Goal: Task Accomplishment & Management: Complete application form

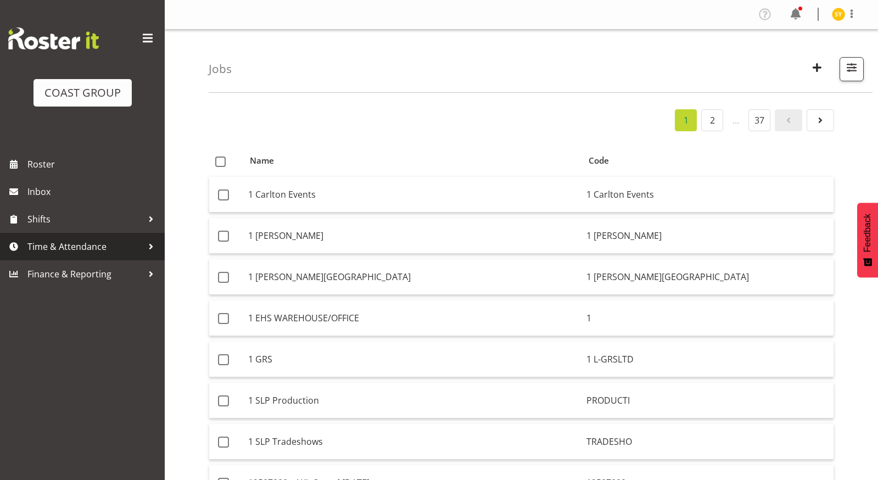
click at [64, 249] on span "Time & Attendance" at bounding box center [84, 246] width 115 height 16
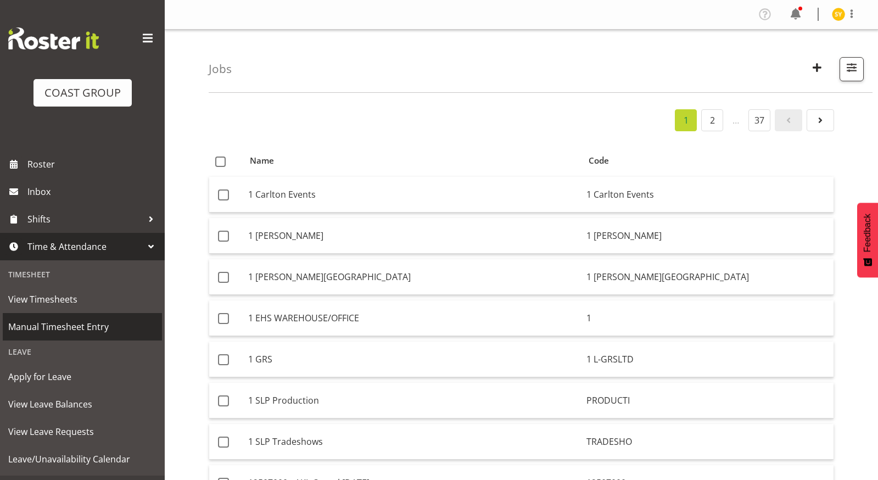
click at [56, 329] on span "Manual Timesheet Entry" at bounding box center [82, 326] width 148 height 16
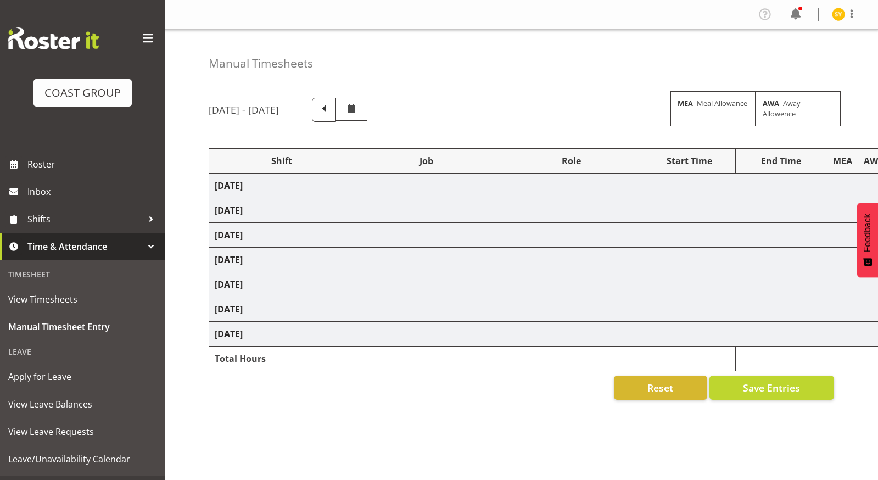
select select "69"
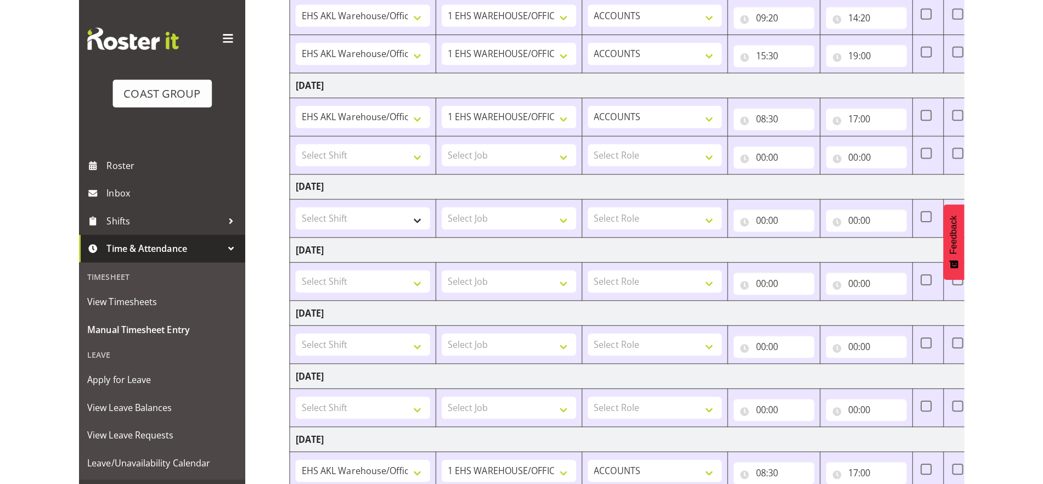
scroll to position [180, 0]
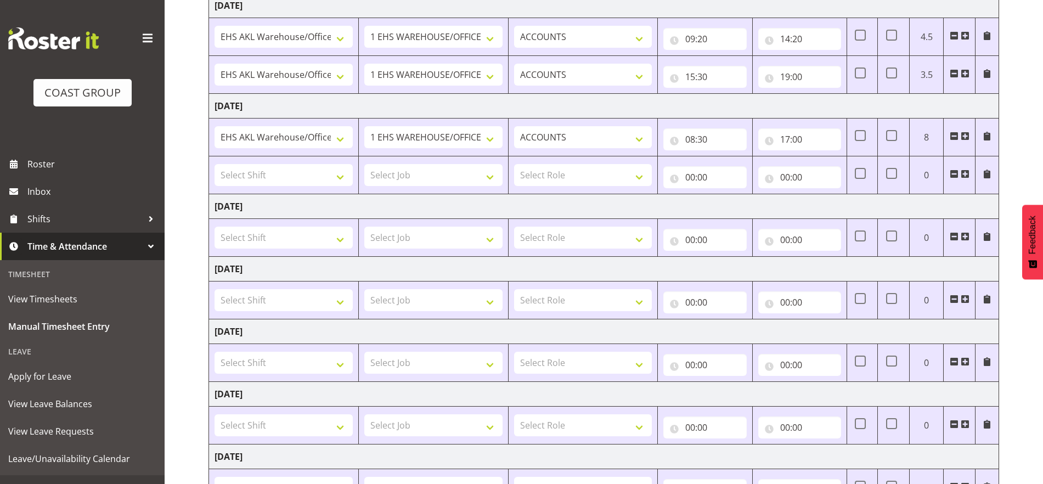
click at [877, 173] on span at bounding box center [987, 174] width 9 height 9
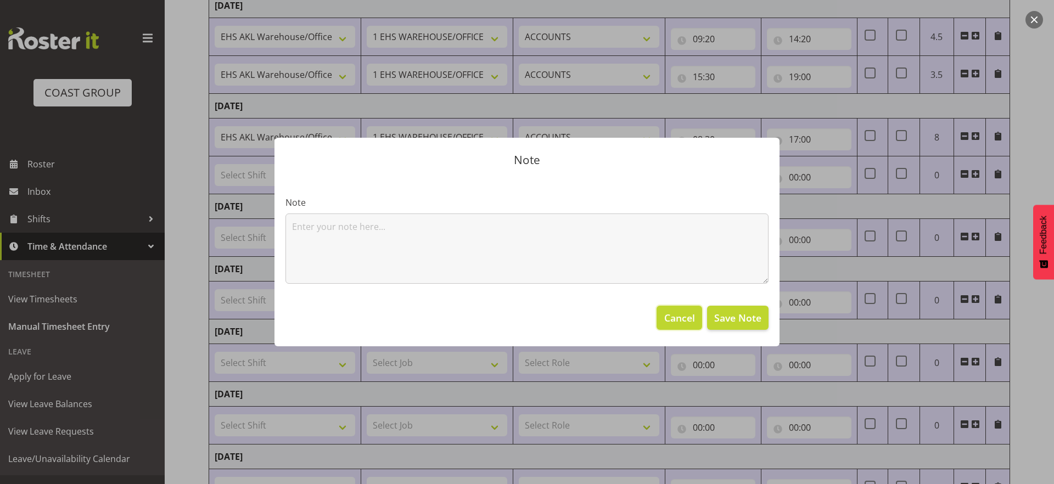
click at [670, 316] on span "Cancel" at bounding box center [679, 318] width 31 height 14
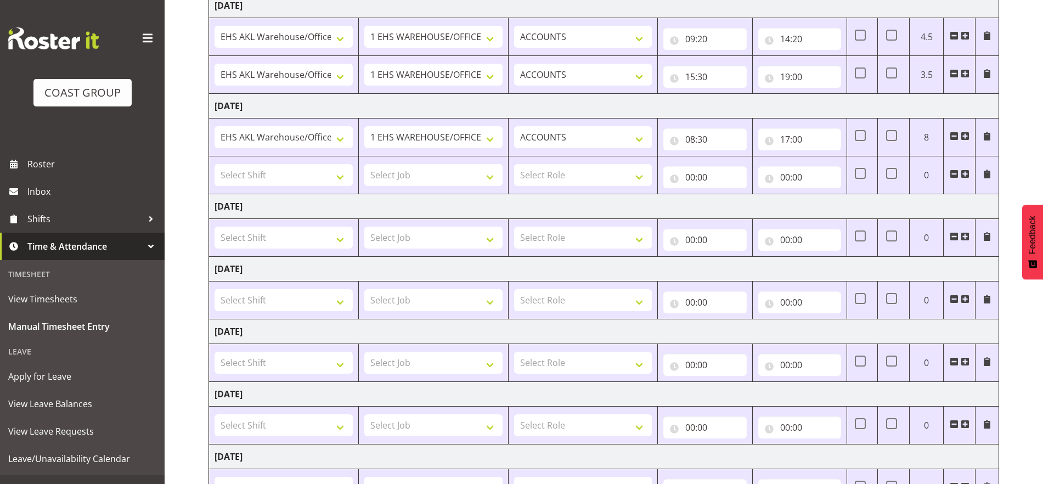
click at [877, 173] on span at bounding box center [954, 174] width 9 height 9
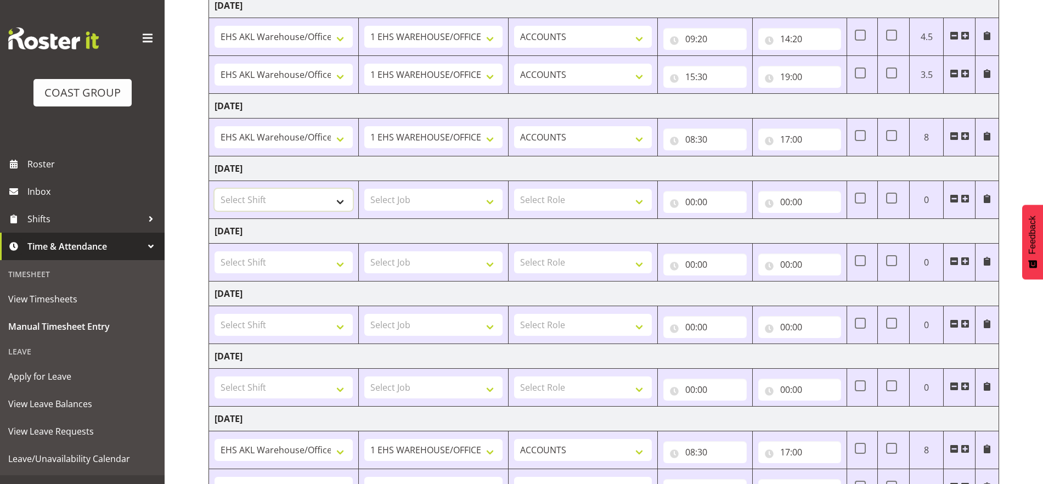
click at [333, 202] on select "Select Shift EHS AKL Warehouse/Office" at bounding box center [284, 200] width 138 height 22
select select "1083"
click at [215, 189] on select "Select Shift EHS AKL Warehouse/Office" at bounding box center [284, 200] width 138 height 22
click at [460, 190] on select "Select Job 1 Carlton Events 1 Carlton Hamilton 1 Carlton Wellington 1 EHS WAREH…" at bounding box center [433, 200] width 138 height 22
select select "69"
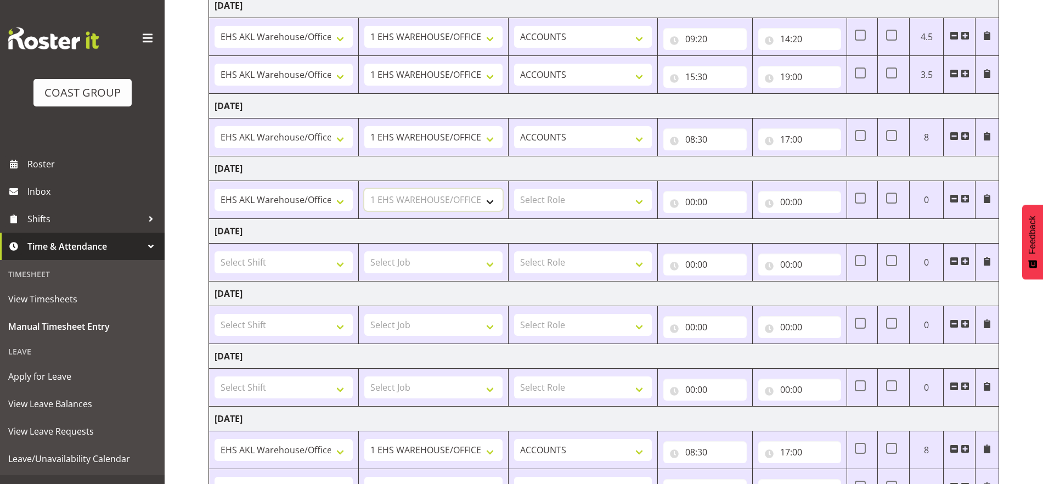
click at [364, 189] on select "Select Job 1 Carlton Events 1 Carlton Hamilton 1 Carlton Wellington 1 EHS WAREH…" at bounding box center [433, 200] width 138 height 22
click at [657, 188] on tr "EHS AKL Warehouse/Office 1 Carlton Events 1 Carlton Hamilton 1 Carlton Wellingt…" at bounding box center [604, 200] width 790 height 38
click at [635, 200] on select "Select Role ACCOUNTS" at bounding box center [583, 200] width 138 height 22
select select "204"
click at [514, 189] on select "Select Role ACCOUNTS" at bounding box center [583, 200] width 138 height 22
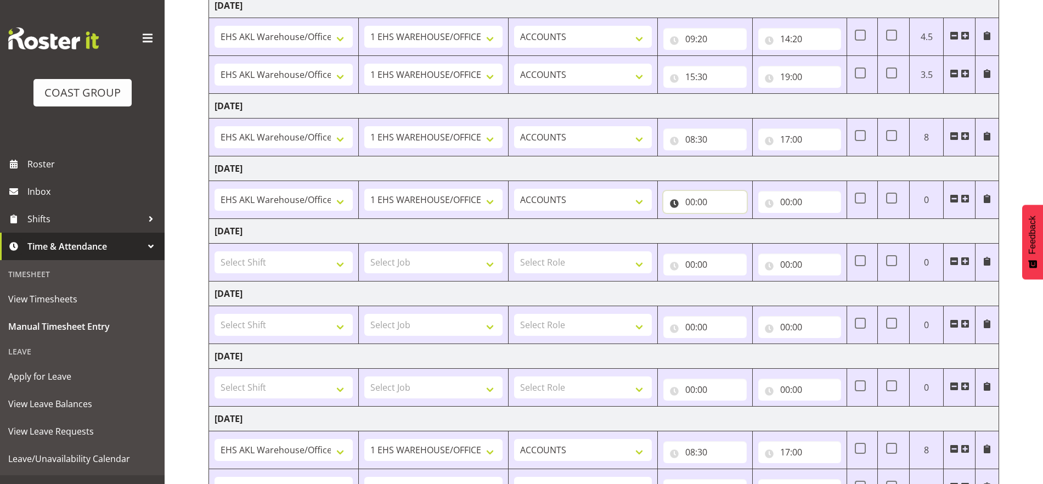
click at [717, 205] on input "00:00" at bounding box center [704, 202] width 83 height 22
click at [737, 227] on select "00 01 02 03 04 05 06 07 08 09 10 11 12 13 14 15 16 17 18 19 20 21 22 23" at bounding box center [738, 231] width 25 height 22
select select "9"
click at [726, 220] on select "00 01 02 03 04 05 06 07 08 09 10 11 12 13 14 15 16 17 18 19 20 21 22 23" at bounding box center [738, 231] width 25 height 22
type input "09:00"
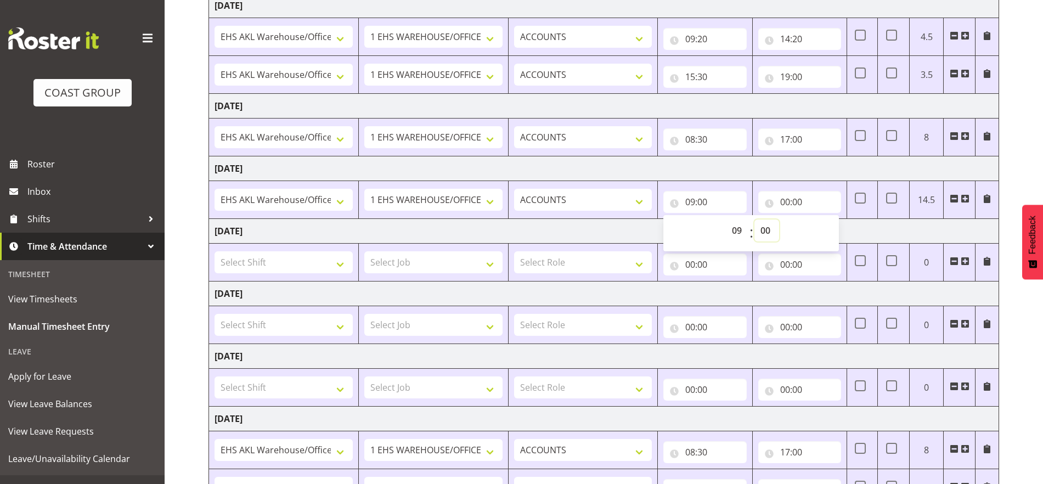
click at [767, 231] on select "00 01 02 03 04 05 06 07 08 09 10 11 12 13 14 15 16 17 18 19 20 21 22 23 24 25 2…" at bounding box center [767, 231] width 25 height 22
select select "50"
click at [755, 220] on select "00 01 02 03 04 05 06 07 08 09 10 11 12 13 14 15 16 17 18 19 20 21 22 23 24 25 2…" at bounding box center [767, 231] width 25 height 22
type input "09:50"
click at [802, 208] on input "00:00" at bounding box center [799, 202] width 83 height 22
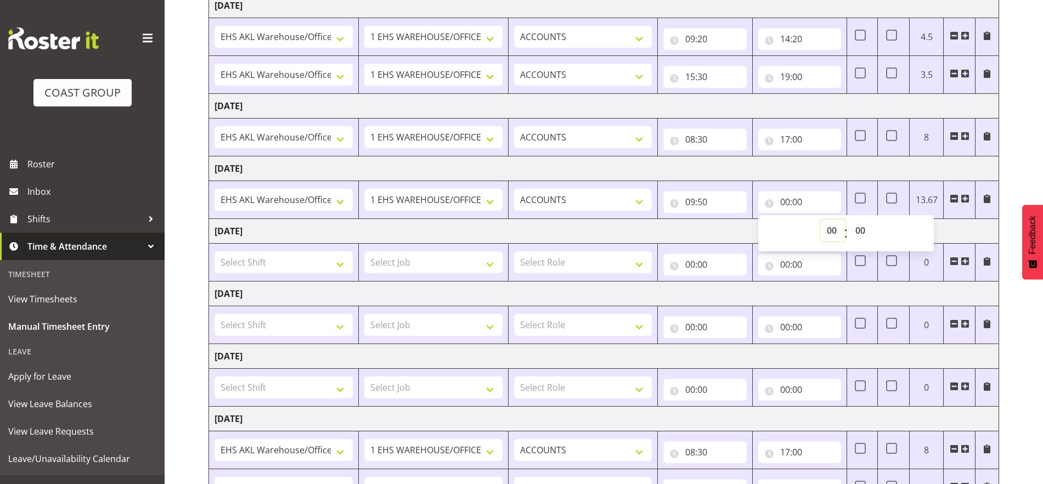
click at [831, 231] on select "00 01 02 03 04 05 06 07 08 09 10 11 12 13 14 15 16 17 18 19 20 21 22 23" at bounding box center [833, 231] width 25 height 22
select select "14"
click at [821, 220] on select "00 01 02 03 04 05 06 07 08 09 10 11 12 13 14 15 16 17 18 19 20 21 22 23" at bounding box center [833, 231] width 25 height 22
type input "14:00"
click at [854, 230] on select "00 01 02 03 04 05 06 07 08 09 10 11 12 13 14 15 16 17 18 19 20 21 22 23 24 25 2…" at bounding box center [862, 231] width 25 height 22
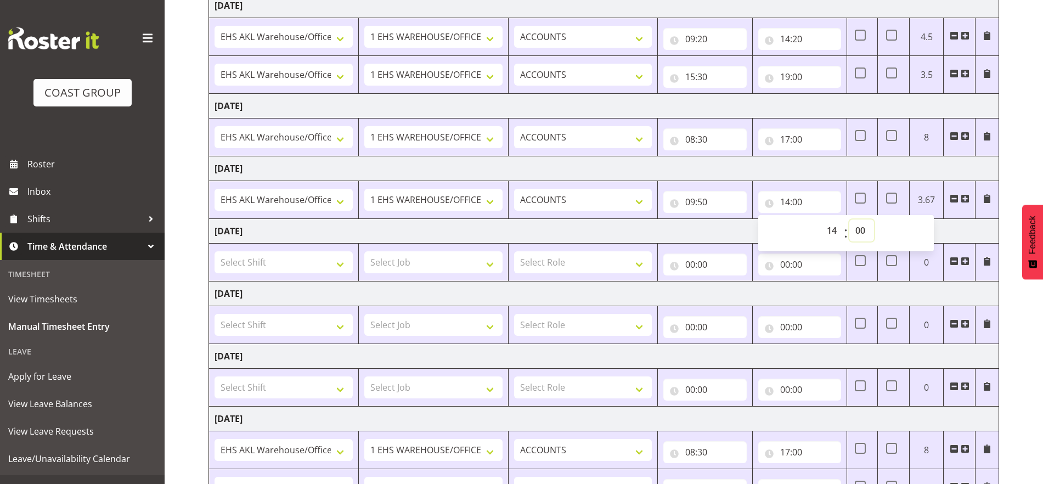
select select "20"
click at [850, 220] on select "00 01 02 03 04 05 06 07 08 09 10 11 12 13 14 15 16 17 18 19 20 21 22 23 24 25 2…" at bounding box center [862, 231] width 25 height 22
type input "14:20"
click at [877, 196] on span at bounding box center [965, 198] width 9 height 9
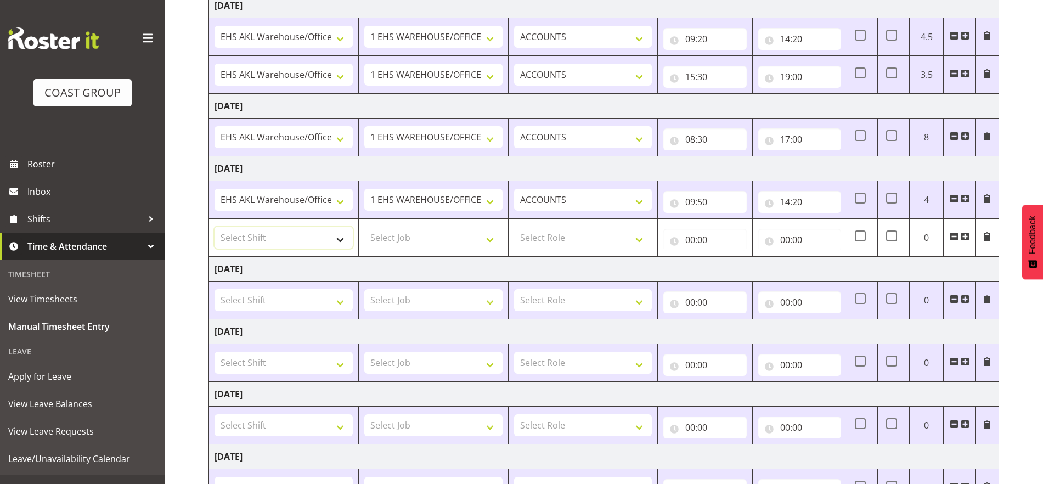
click at [303, 240] on select "Select Shift EHS AKL Warehouse/Office" at bounding box center [284, 238] width 138 height 22
select select "1083"
click at [215, 227] on select "Select Shift EHS AKL Warehouse/Office" at bounding box center [284, 238] width 138 height 22
click at [442, 240] on select "Select Job 1 Carlton Events 1 Carlton Hamilton 1 Carlton Wellington 1 EHS WAREH…" at bounding box center [433, 238] width 138 height 22
select select "69"
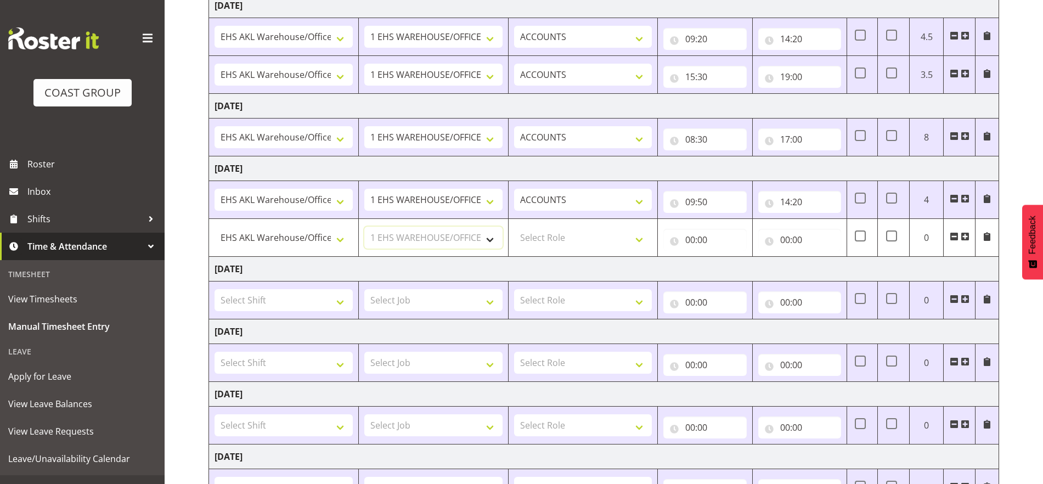
click at [364, 227] on select "Select Job 1 Carlton Events 1 Carlton Hamilton 1 Carlton Wellington 1 EHS WAREH…" at bounding box center [433, 238] width 138 height 22
click at [632, 233] on select "Select Role ACCOUNTS" at bounding box center [583, 238] width 138 height 22
select select "204"
click at [514, 227] on select "Select Role ACCOUNTS" at bounding box center [583, 238] width 138 height 22
click at [700, 241] on input "00:00" at bounding box center [704, 240] width 83 height 22
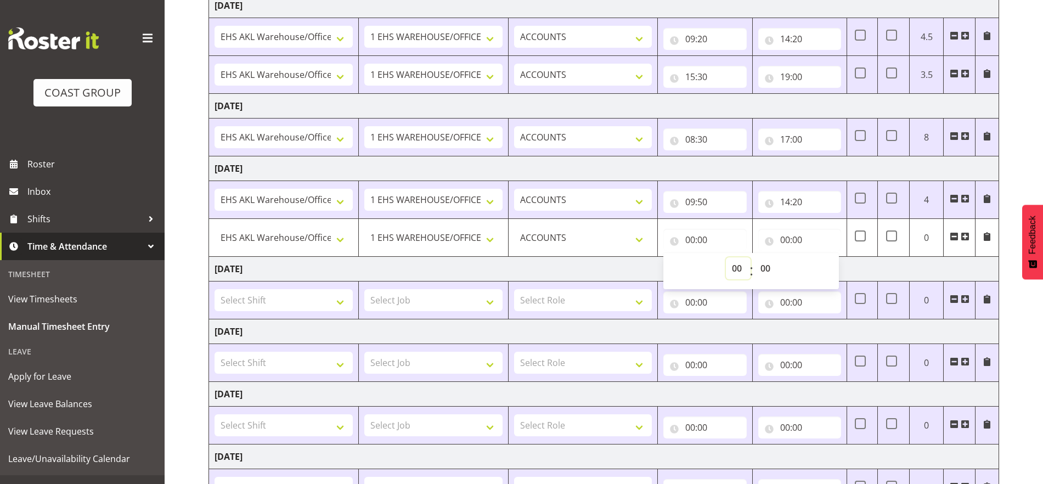
click at [729, 267] on select "00 01 02 03 04 05 06 07 08 09 10 11 12 13 14 15 16 17 18 19 20 21 22 23" at bounding box center [738, 268] width 25 height 22
select select "15"
click at [726, 257] on select "00 01 02 03 04 05 06 07 08 09 10 11 12 13 14 15 16 17 18 19 20 21 22 23" at bounding box center [738, 268] width 25 height 22
type input "15:00"
click at [766, 269] on select "00 01 02 03 04 05 06 07 08 09 10 11 12 13 14 15 16 17 18 19 20 21 22 23 24 25 2…" at bounding box center [767, 268] width 25 height 22
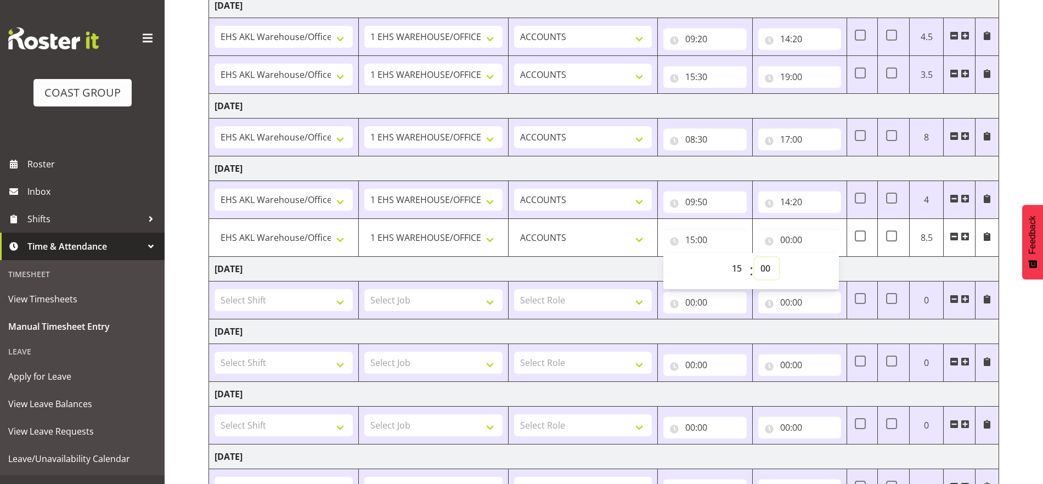
select select "15"
click at [755, 257] on select "00 01 02 03 04 05 06 07 08 09 10 11 12 13 14 15 16 17 18 19 20 21 22 23 24 25 2…" at bounding box center [767, 268] width 25 height 22
type input "15:15"
click at [792, 240] on input "00:00" at bounding box center [799, 240] width 83 height 22
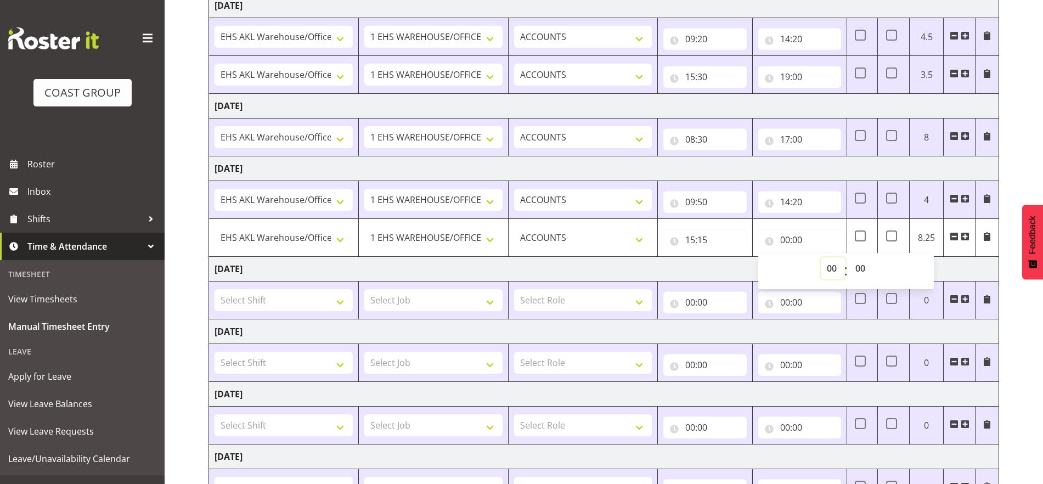
click at [832, 270] on select "00 01 02 03 04 05 06 07 08 09 10 11 12 13 14 15 16 17 18 19 20 21 22 23" at bounding box center [833, 268] width 25 height 22
select select "19"
click at [821, 257] on select "00 01 02 03 04 05 06 07 08 09 10 11 12 13 14 15 16 17 18 19 20 21 22 23" at bounding box center [833, 268] width 25 height 22
type input "19:00"
click at [877, 269] on td "Saturday 16th August 2025" at bounding box center [604, 269] width 790 height 25
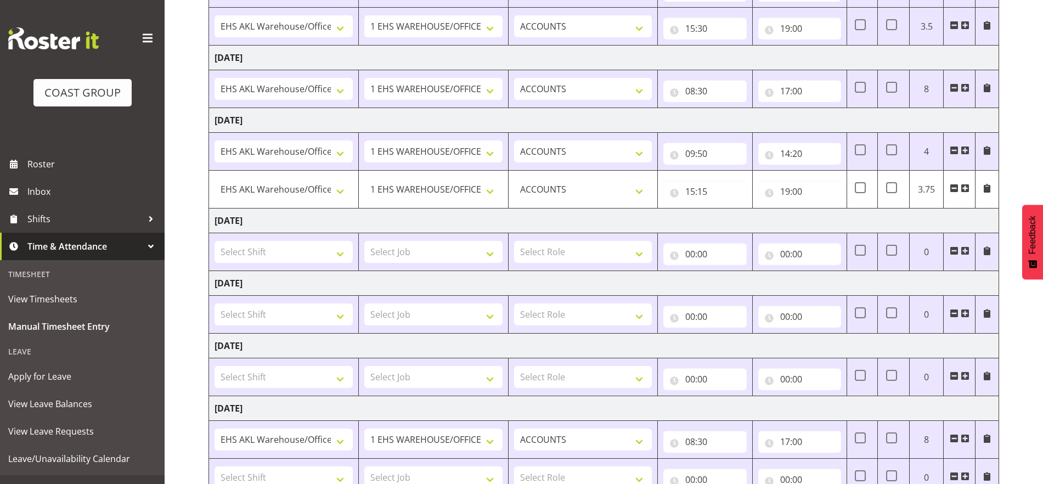
scroll to position [249, 0]
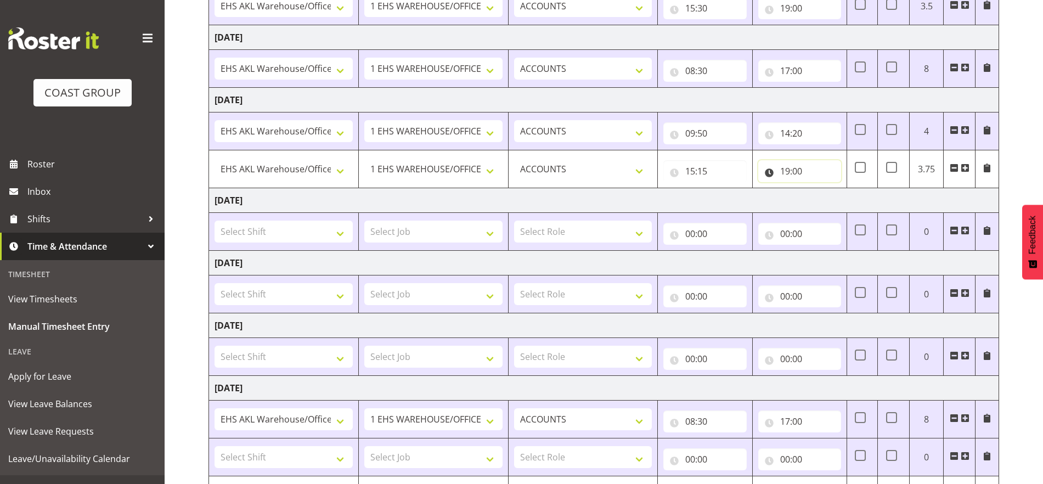
click at [788, 173] on input "19:00" at bounding box center [799, 171] width 83 height 22
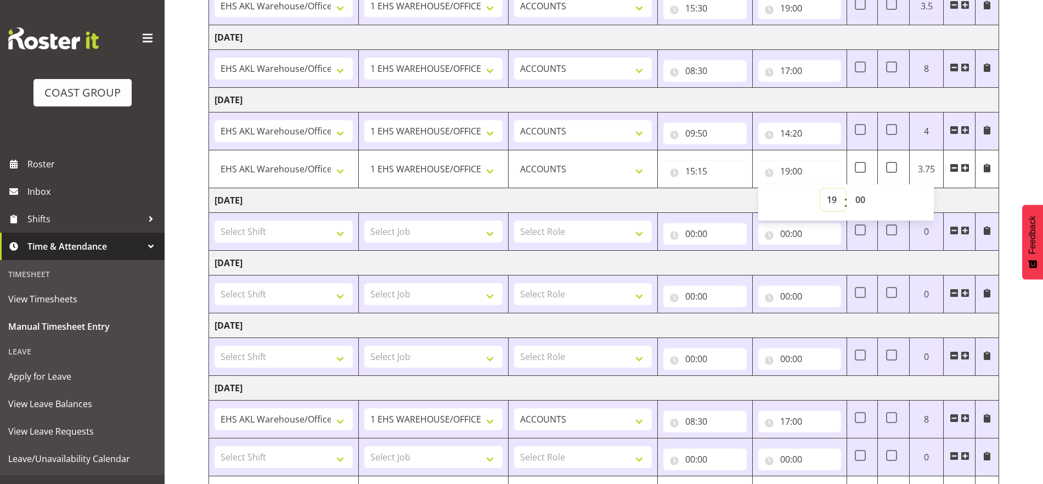
click at [830, 200] on select "00 01 02 03 04 05 06 07 08 09 10 11 12 13 14 15 16 17 18 19 20 21 22 23" at bounding box center [833, 200] width 25 height 22
select select "18"
click at [821, 189] on select "00 01 02 03 04 05 06 07 08 09 10 11 12 13 14 15 16 17 18 19 20 21 22 23" at bounding box center [833, 200] width 25 height 22
type input "18:00"
click at [862, 203] on select "00 01 02 03 04 05 06 07 08 09 10 11 12 13 14 15 16 17 18 19 20 21 22 23 24 25 2…" at bounding box center [862, 200] width 25 height 22
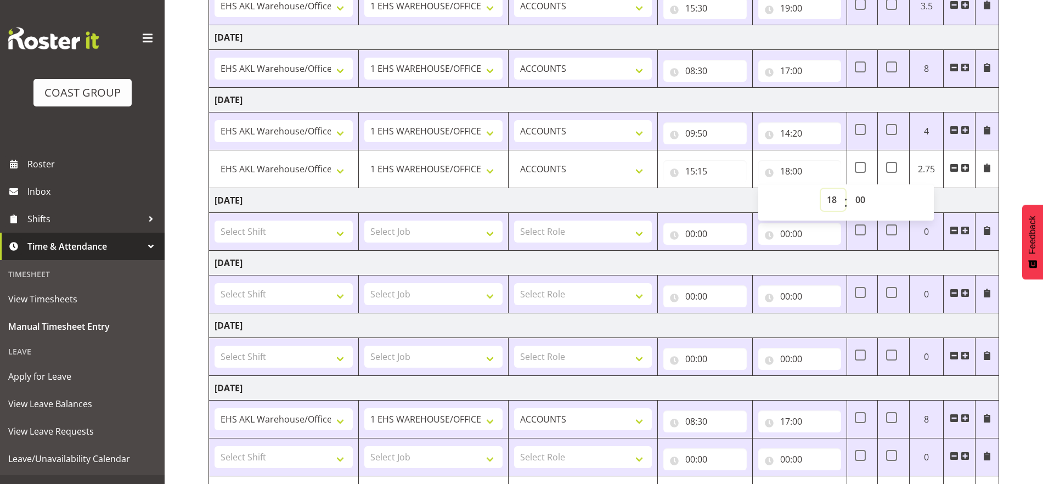
click at [833, 199] on select "00 01 02 03 04 05 06 07 08 09 10 11 12 13 14 15 16 17 18 19 20 21 22 23" at bounding box center [833, 200] width 25 height 22
select select "19"
click at [821, 189] on select "00 01 02 03 04 05 06 07 08 09 10 11 12 13 14 15 16 17 18 19 20 21 22 23" at bounding box center [833, 200] width 25 height 22
type input "19:00"
click at [877, 200] on td "Saturday 16th August 2025" at bounding box center [604, 200] width 790 height 25
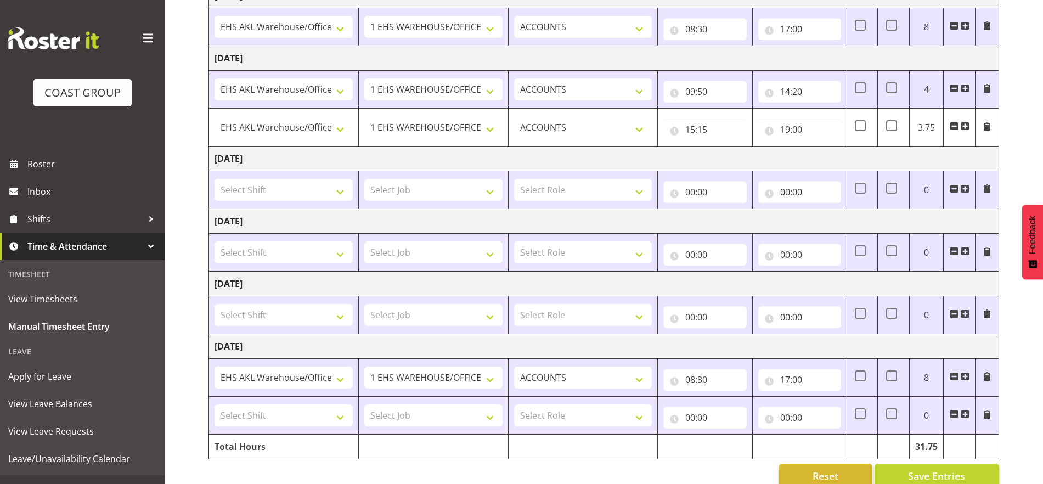
scroll to position [313, 0]
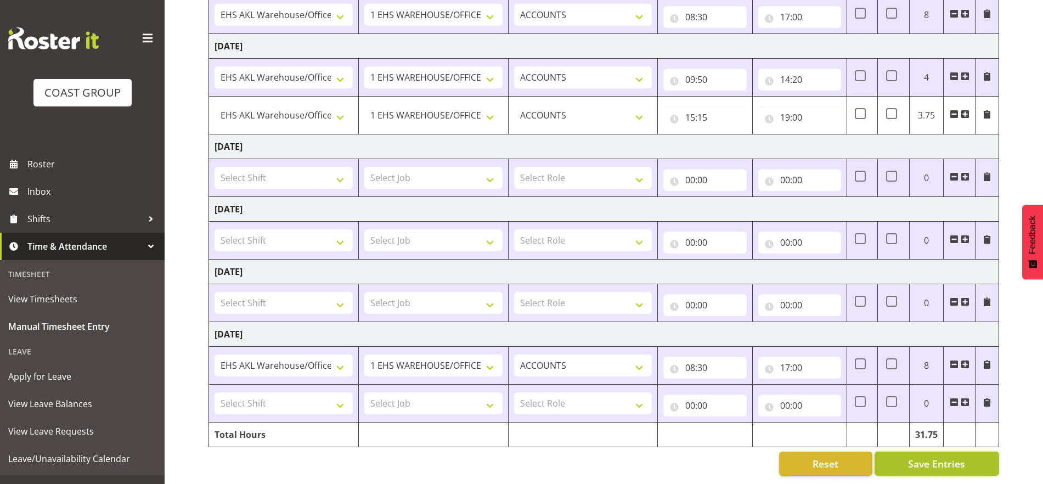
click at [877, 457] on span "Save Entries" at bounding box center [936, 464] width 57 height 14
type input "15:15"
type input "19:00"
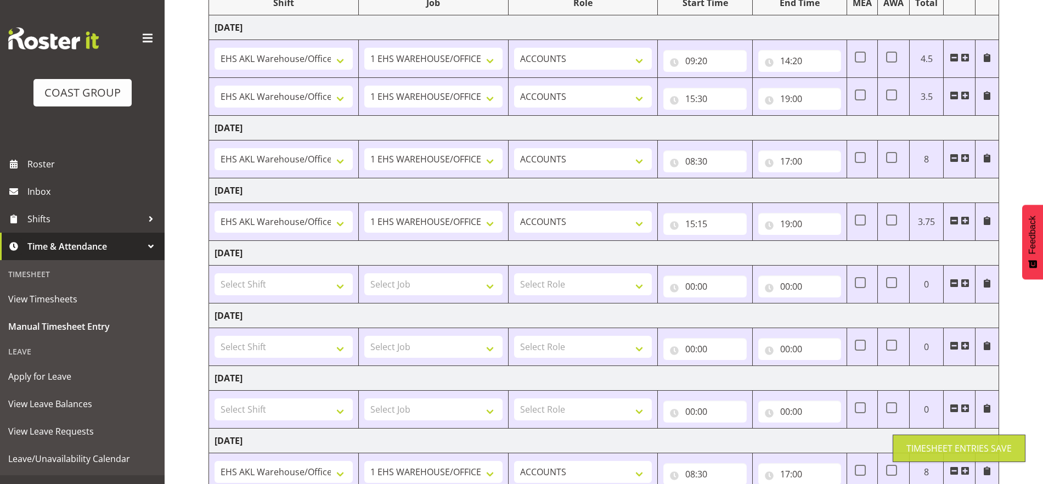
scroll to position [138, 0]
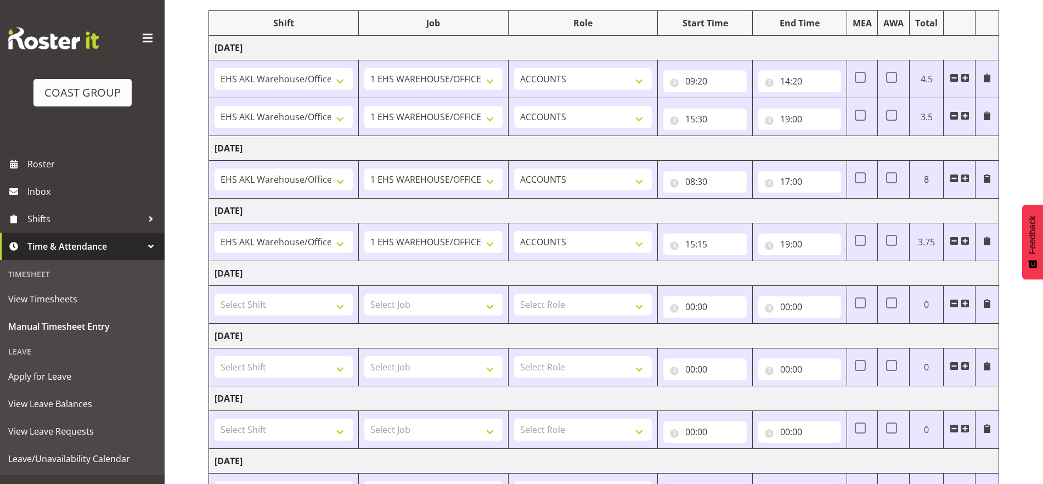
click at [877, 241] on span at bounding box center [965, 241] width 9 height 9
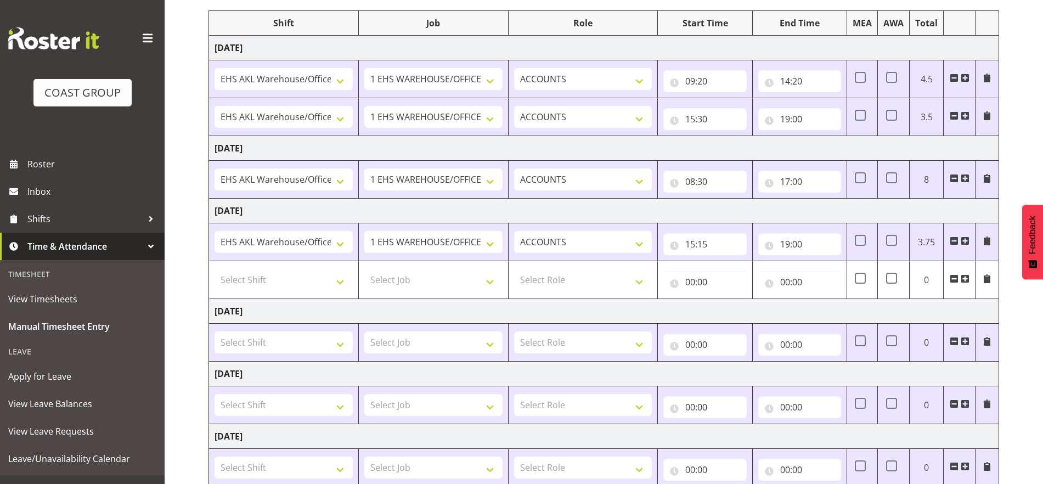
click at [877, 240] on span at bounding box center [954, 241] width 9 height 9
type input "00:00"
select select
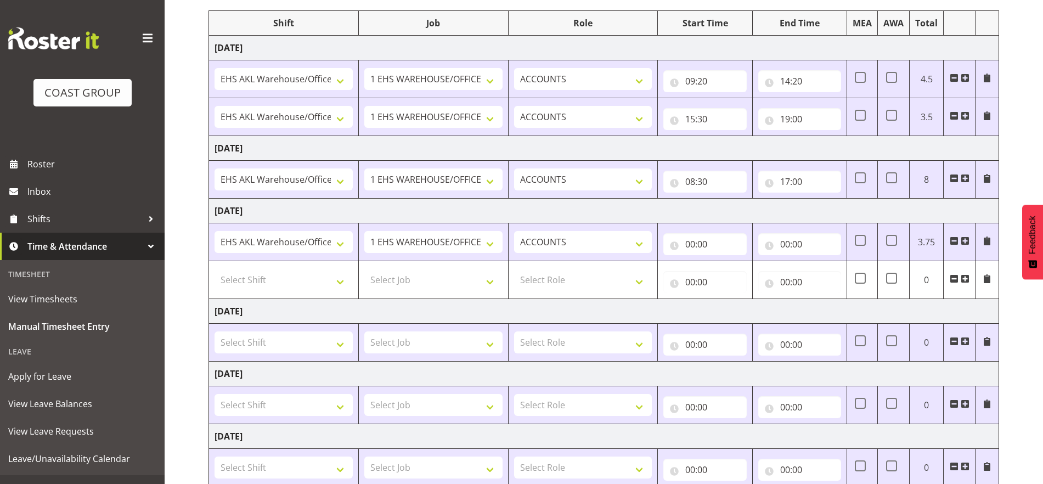
select select
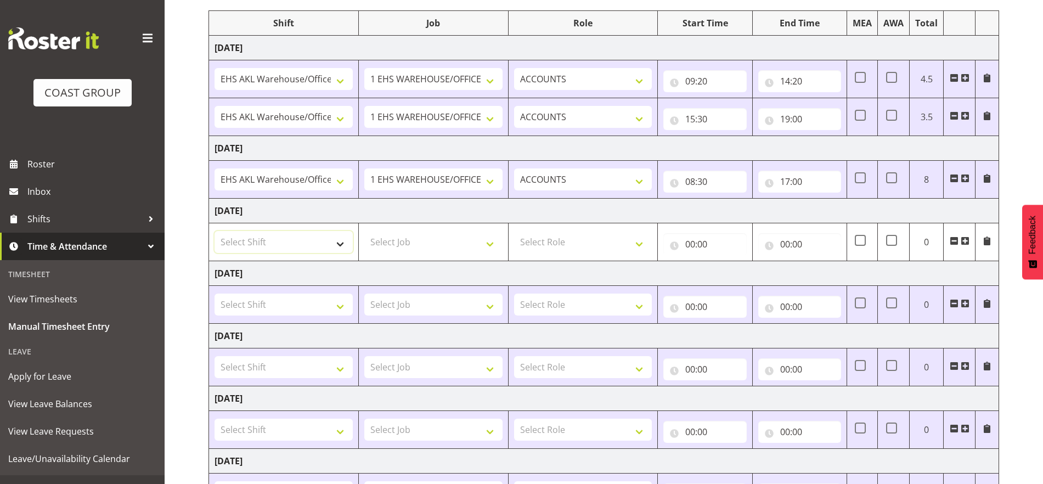
click at [324, 238] on select "Select Shift EHS AKL Warehouse/Office" at bounding box center [284, 242] width 138 height 22
select select "1083"
click at [215, 231] on select "Select Shift EHS AKL Warehouse/Office" at bounding box center [284, 242] width 138 height 22
click at [488, 240] on select "Select Job 1 Carlton Events 1 Carlton Hamilton 1 Carlton Wellington 1 EHS WAREH…" at bounding box center [433, 242] width 138 height 22
select select "69"
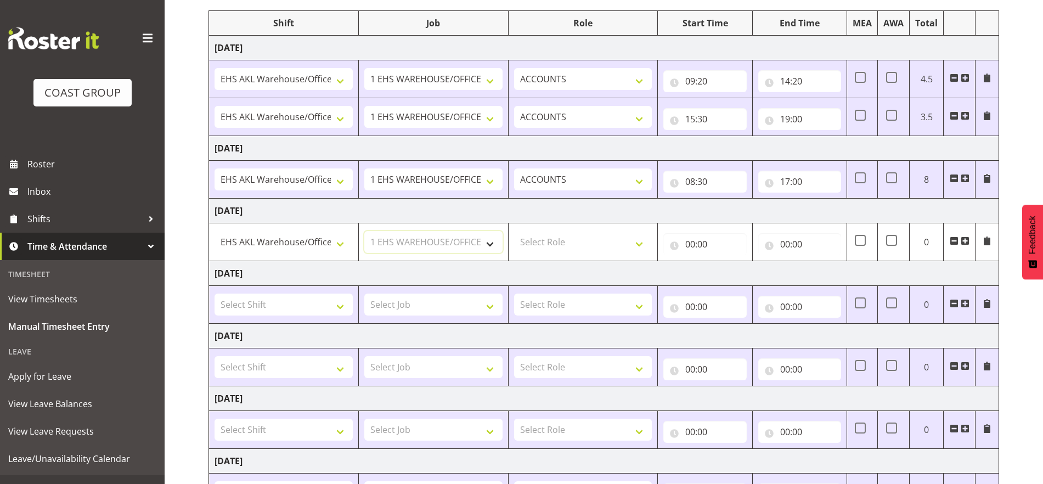
click at [364, 231] on select "Select Job 1 Carlton Events 1 Carlton Hamilton 1 Carlton Wellington 1 EHS WAREH…" at bounding box center [433, 242] width 138 height 22
click at [634, 244] on select "Select Role ACCOUNTS" at bounding box center [583, 242] width 138 height 22
select select "204"
click at [514, 231] on select "Select Role ACCOUNTS" at bounding box center [583, 242] width 138 height 22
click at [700, 246] on input "00:00" at bounding box center [704, 244] width 83 height 22
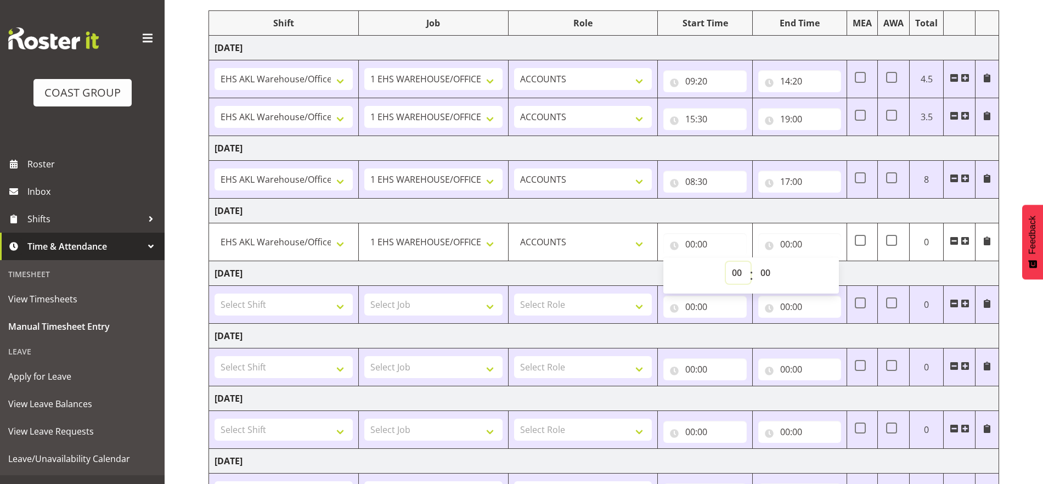
click at [741, 272] on select "00 01 02 03 04 05 06 07 08 09 10 11 12 13 14 15 16 17 18 19 20 21 22 23" at bounding box center [738, 273] width 25 height 22
select select "9"
click at [726, 262] on select "00 01 02 03 04 05 06 07 08 09 10 11 12 13 14 15 16 17 18 19 20 21 22 23" at bounding box center [738, 273] width 25 height 22
type input "09:00"
click at [768, 273] on select "00 01 02 03 04 05 06 07 08 09 10 11 12 13 14 15 16 17 18 19 20 21 22 23 24 25 2…" at bounding box center [767, 273] width 25 height 22
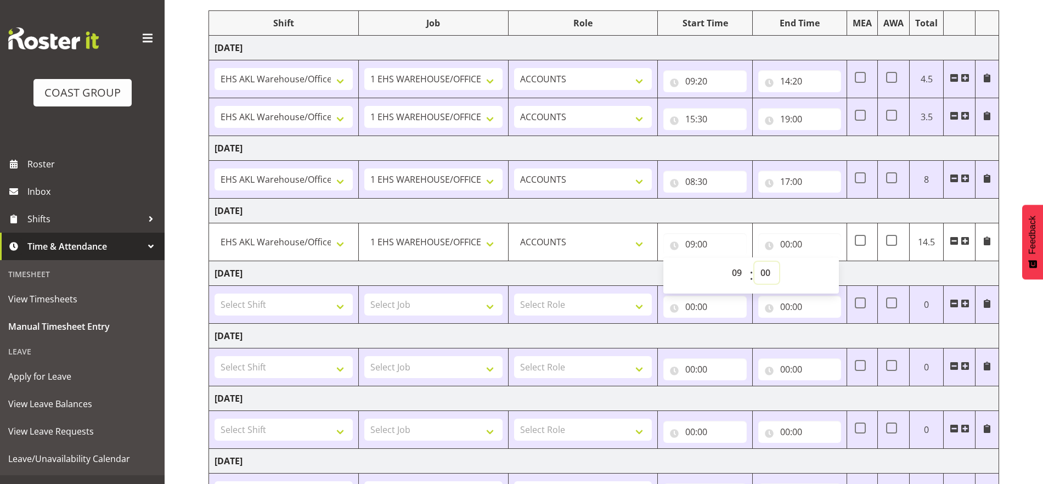
select select "50"
click at [755, 262] on select "00 01 02 03 04 05 06 07 08 09 10 11 12 13 14 15 16 17 18 19 20 21 22 23 24 25 2…" at bounding box center [767, 273] width 25 height 22
type input "09:50"
click at [791, 246] on input "00:00" at bounding box center [799, 244] width 83 height 22
click at [825, 269] on select "00 01 02 03 04 05 06 07 08 09 10 11 12 13 14 15 16 17 18 19 20 21 22 23" at bounding box center [833, 273] width 25 height 22
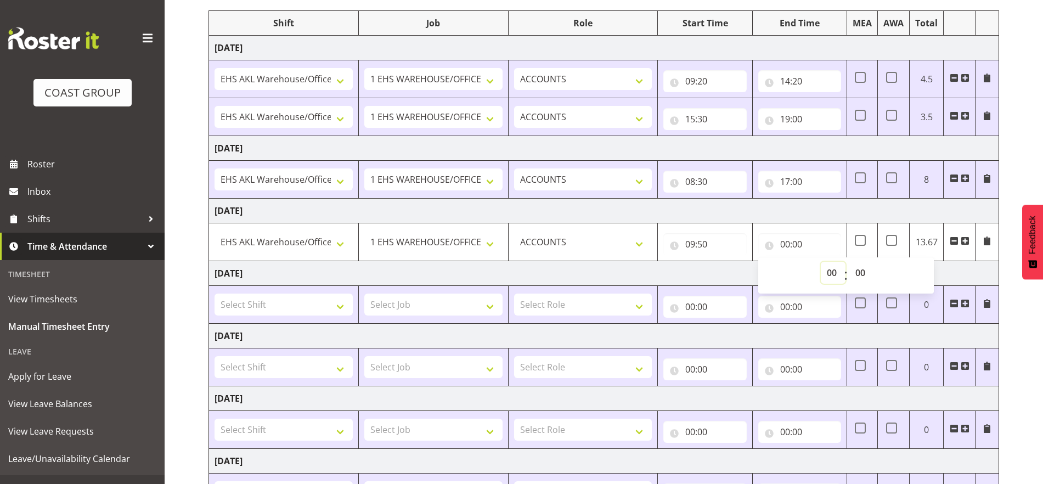
select select "14"
click at [821, 262] on select "00 01 02 03 04 05 06 07 08 09 10 11 12 13 14 15 16 17 18 19 20 21 22 23" at bounding box center [833, 273] width 25 height 22
type input "14:00"
click at [860, 271] on select "00 01 02 03 04 05 06 07 08 09 10 11 12 13 14 15 16 17 18 19 20 21 22 23 24 25 2…" at bounding box center [862, 273] width 25 height 22
select select "20"
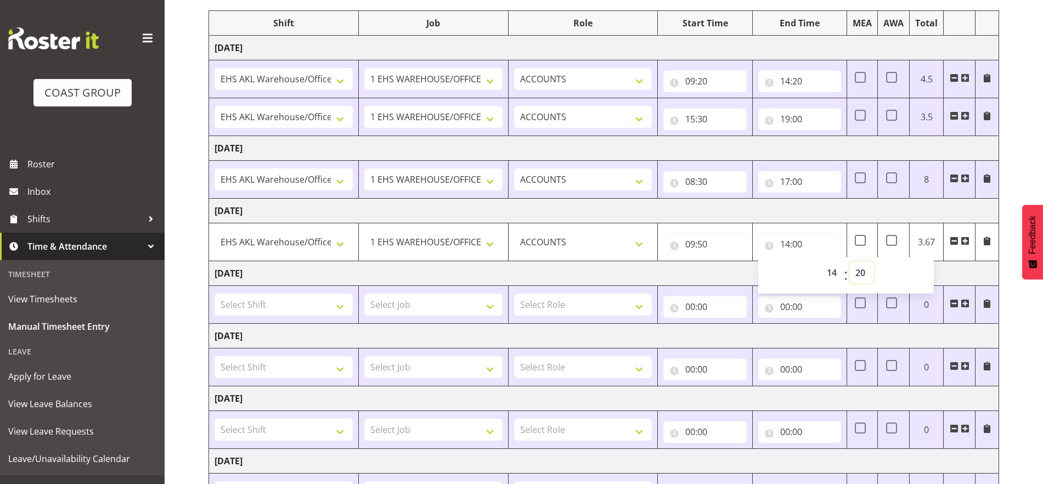
click at [850, 262] on select "00 01 02 03 04 05 06 07 08 09 10 11 12 13 14 15 16 17 18 19 20 21 22 23 24 25 2…" at bounding box center [862, 273] width 25 height 22
type input "14:20"
click at [877, 240] on span at bounding box center [965, 241] width 9 height 9
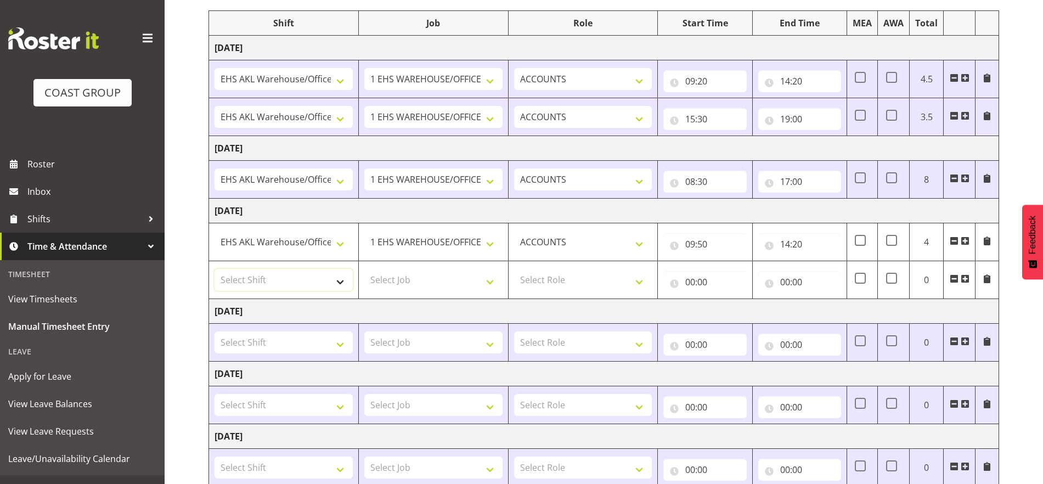
click at [319, 284] on select "Select Shift EHS AKL Warehouse/Office" at bounding box center [284, 280] width 138 height 22
select select "1083"
click at [215, 269] on select "Select Shift EHS AKL Warehouse/Office" at bounding box center [284, 280] width 138 height 22
click at [458, 272] on select "Select Job 1 Carlton Events 1 Carlton Hamilton 1 Carlton Wellington 1 EHS WAREH…" at bounding box center [433, 280] width 138 height 22
select select "69"
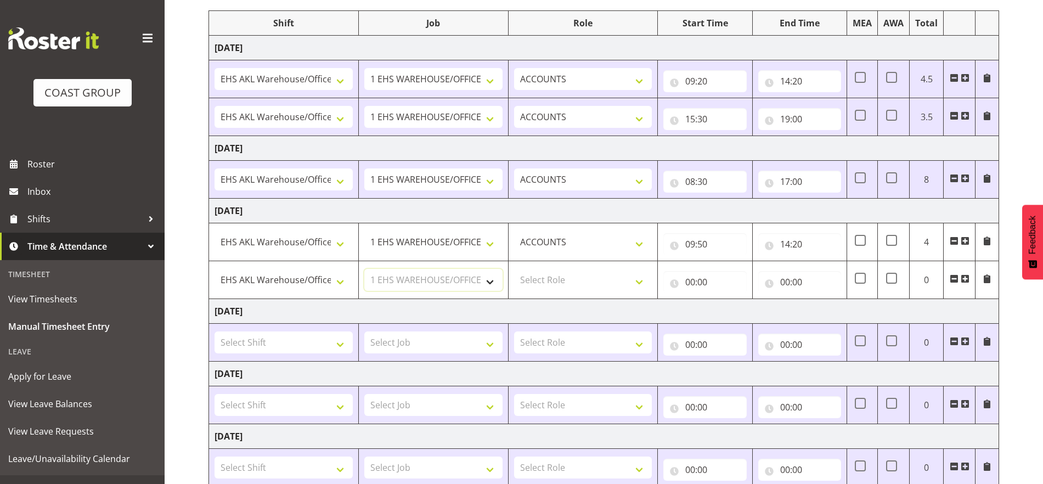
click at [364, 269] on select "Select Job 1 Carlton Events 1 Carlton Hamilton 1 Carlton Wellington 1 EHS WAREH…" at bounding box center [433, 280] width 138 height 22
click at [638, 288] on select "Select Role ACCOUNTS" at bounding box center [583, 280] width 138 height 22
select select "204"
click at [514, 269] on select "Select Role ACCOUNTS" at bounding box center [583, 280] width 138 height 22
click at [699, 284] on input "00:00" at bounding box center [704, 282] width 83 height 22
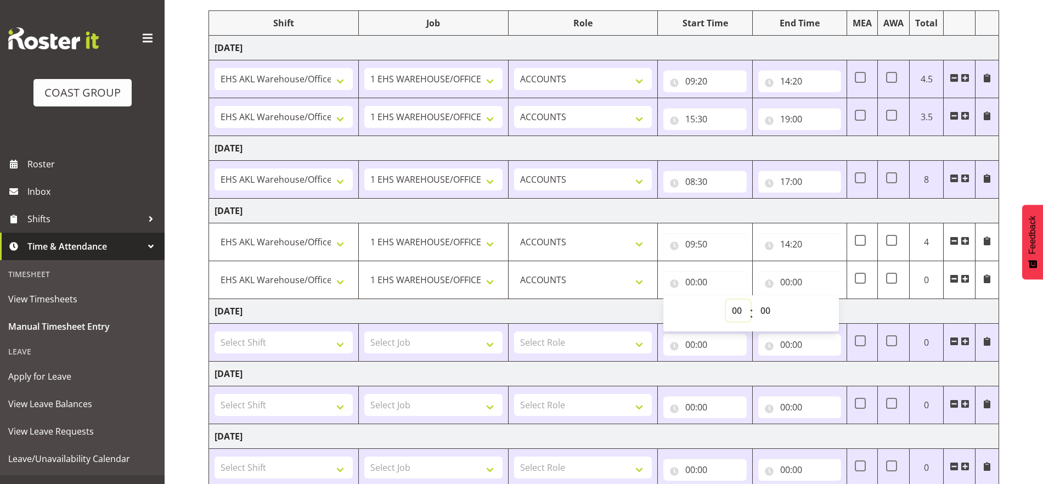
click at [727, 312] on select "00 01 02 03 04 05 06 07 08 09 10 11 12 13 14 15 16 17 18 19 20 21 22 23" at bounding box center [738, 311] width 25 height 22
select select "15"
click at [726, 300] on select "00 01 02 03 04 05 06 07 08 09 10 11 12 13 14 15 16 17 18 19 20 21 22 23" at bounding box center [738, 311] width 25 height 22
type input "15:00"
click at [764, 306] on select "00 01 02 03 04 05 06 07 08 09 10 11 12 13 14 15 16 17 18 19 20 21 22 23 24 25 2…" at bounding box center [767, 311] width 25 height 22
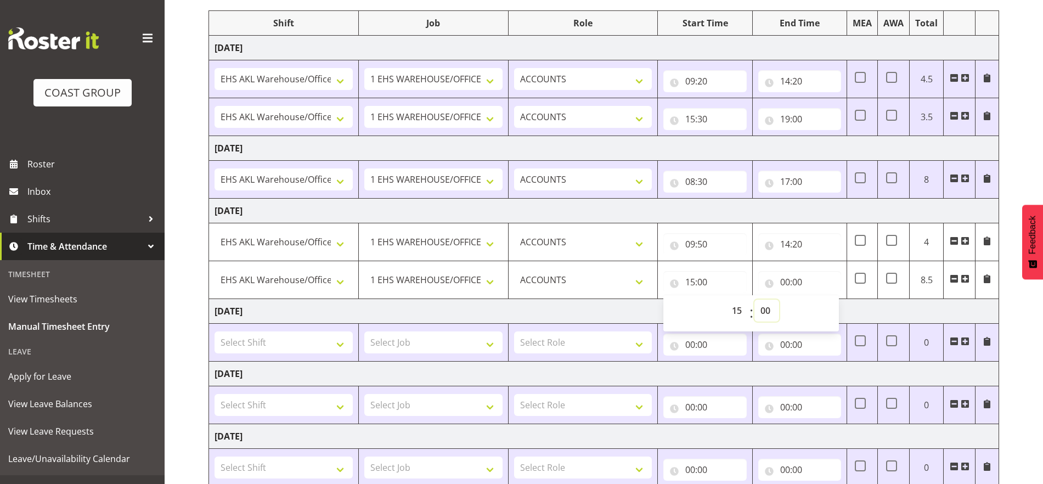
select select "15"
click at [755, 300] on select "00 01 02 03 04 05 06 07 08 09 10 11 12 13 14 15 16 17 18 19 20 21 22 23 24 25 2…" at bounding box center [767, 311] width 25 height 22
type input "15:15"
click at [795, 277] on input "00:00" at bounding box center [799, 282] width 83 height 22
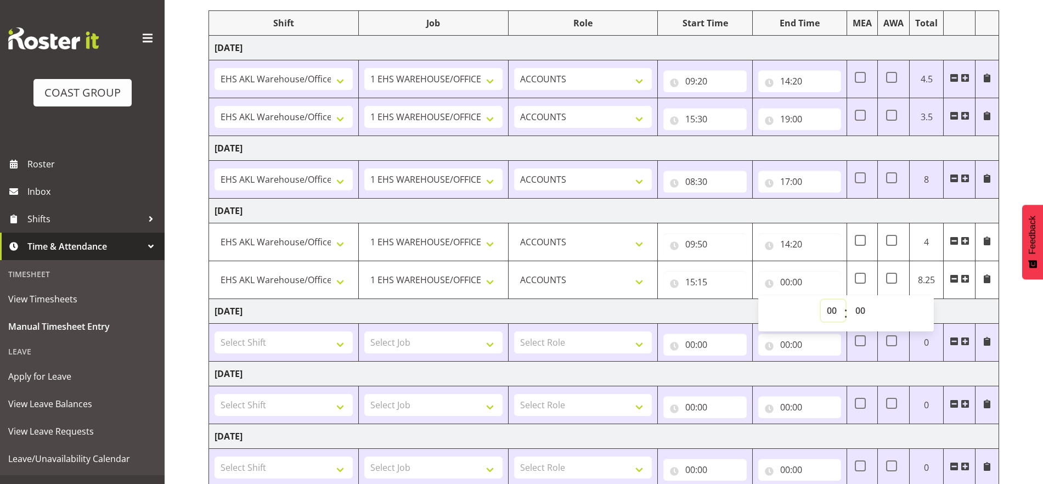
click at [823, 304] on select "00 01 02 03 04 05 06 07 08 09 10 11 12 13 14 15 16 17 18 19 20 21 22 23" at bounding box center [833, 311] width 25 height 22
select select "19"
click at [821, 300] on select "00 01 02 03 04 05 06 07 08 09 10 11 12 13 14 15 16 17 18 19 20 21 22 23" at bounding box center [833, 311] width 25 height 22
type input "19:00"
click at [877, 303] on td "Saturday 16th August 2025" at bounding box center [604, 311] width 790 height 25
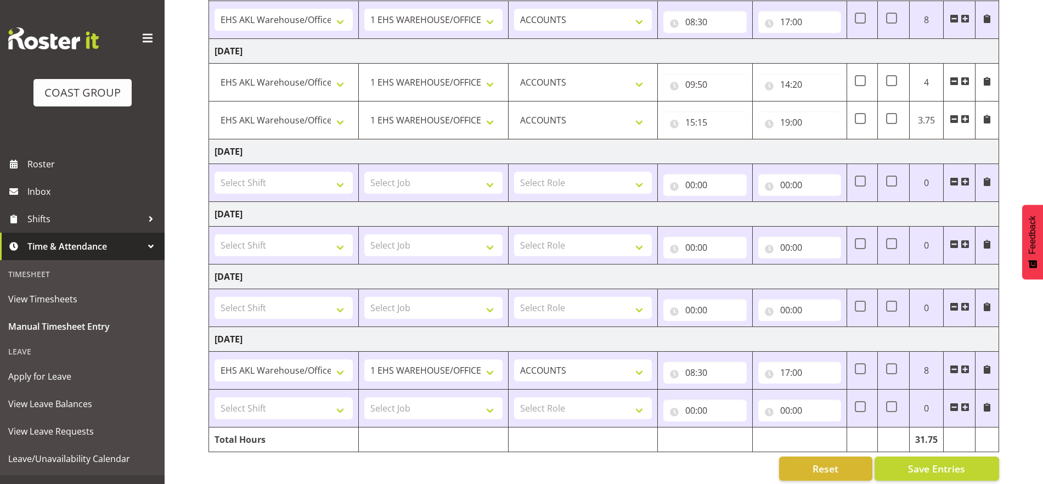
scroll to position [313, 0]
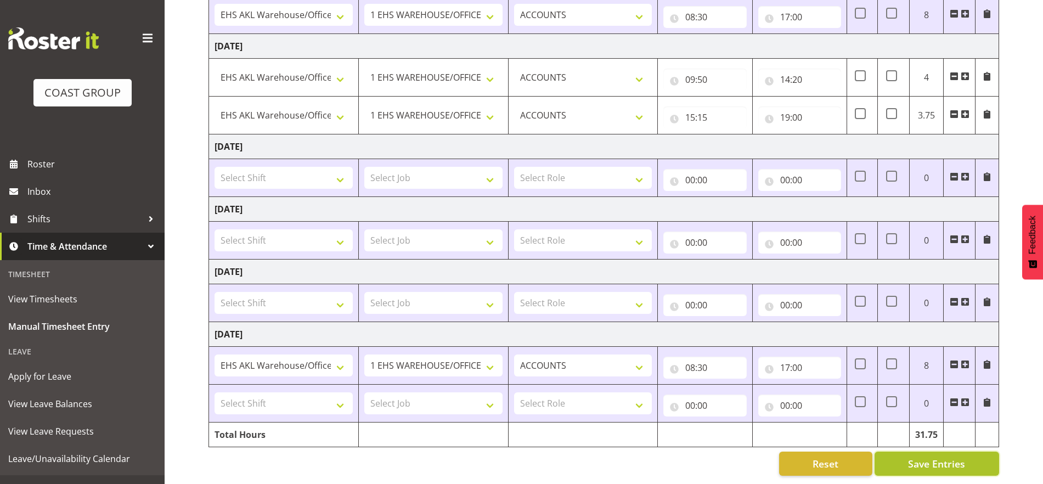
click at [877, 457] on span "Save Entries" at bounding box center [936, 464] width 57 height 14
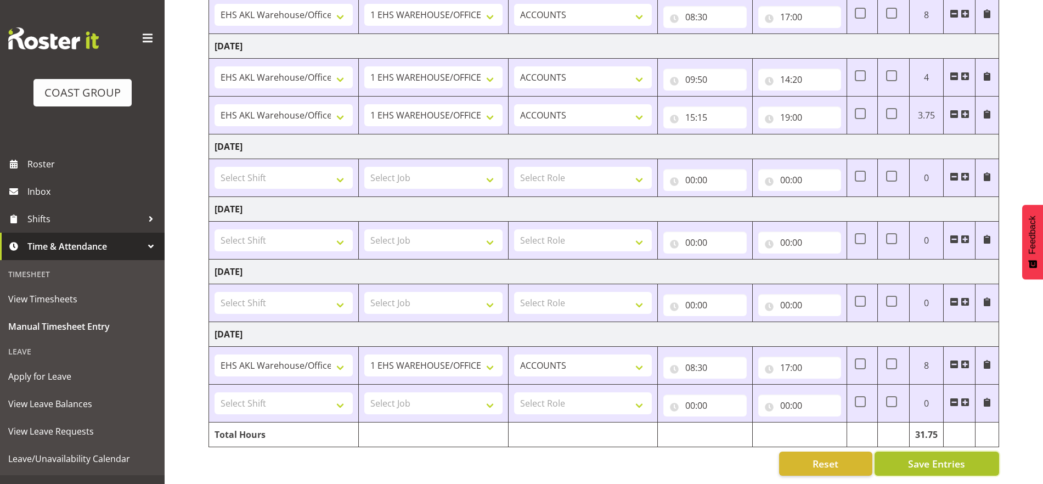
click at [877, 457] on span "Save Entries" at bounding box center [936, 464] width 57 height 14
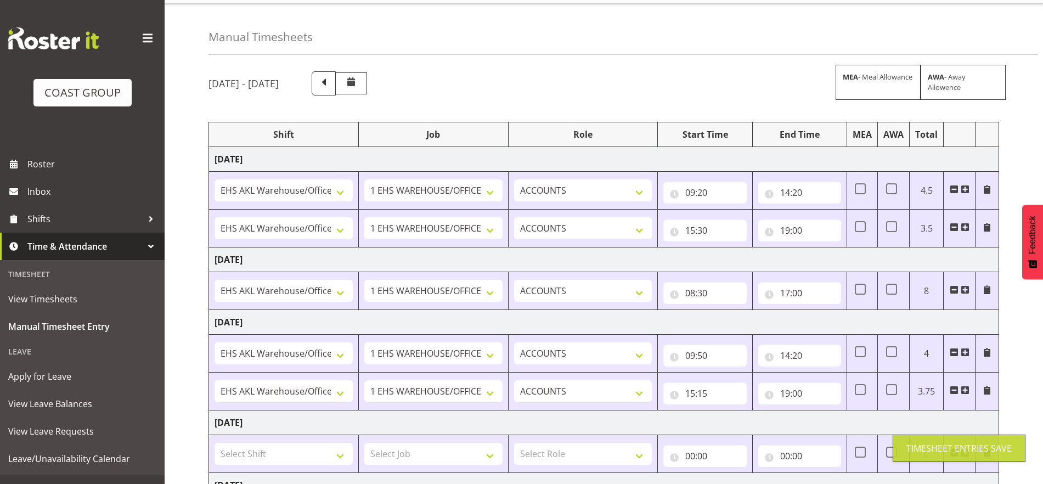
scroll to position [0, 0]
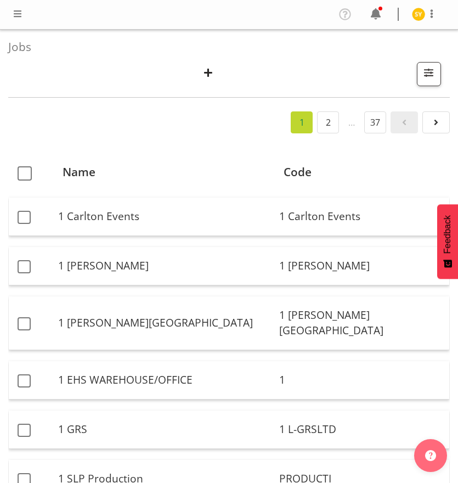
click at [208, 71] on span "button" at bounding box center [208, 72] width 14 height 14
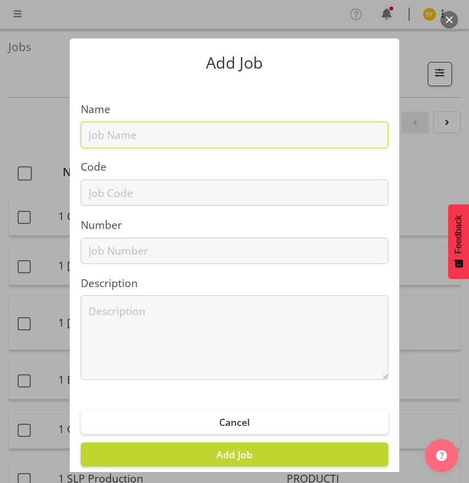
drag, startPoint x: 108, startPoint y: 134, endPoint x: 107, endPoint y: 141, distance: 7.2
click at [107, 135] on input "text" at bounding box center [234, 135] width 307 height 26
paste input "62608010"
type input "62608010"
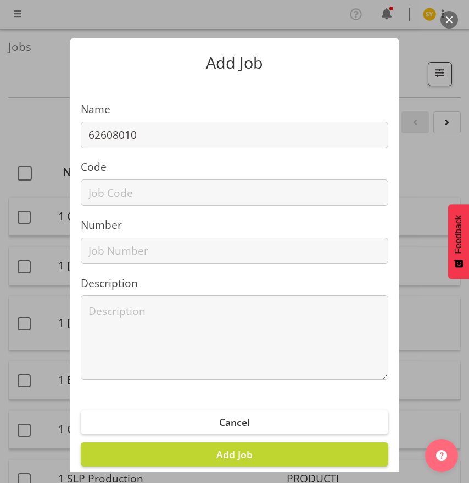
click at [105, 207] on section "Name 62608010 Code Number Description" at bounding box center [234, 236] width 329 height 309
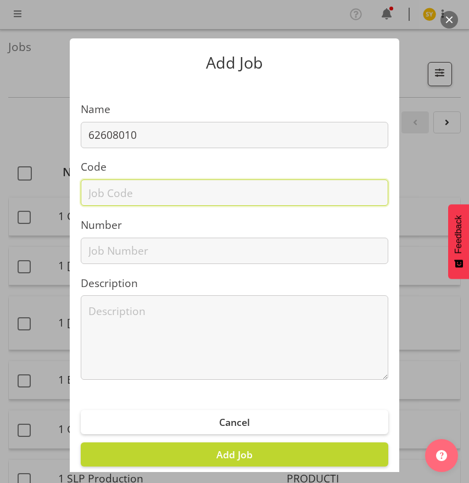
click at [103, 195] on input "text" at bounding box center [234, 192] width 307 height 26
paste input "62608010"
type input "62608010"
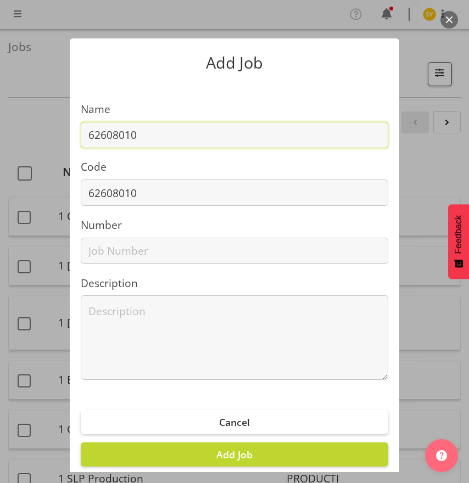
click at [183, 132] on input "62608010" at bounding box center [234, 135] width 307 height 26
paste input "Go Green Christchurch 2026"
drag, startPoint x: 291, startPoint y: 135, endPoint x: -9, endPoint y: 149, distance: 299.9
click at [0, 149] on html "COAST GROUP Profile Log Out Jobs Search Showing active jobs Showing running job…" at bounding box center [234, 241] width 469 height 483
type input "62608010 - Go Green Christchurch 2026"
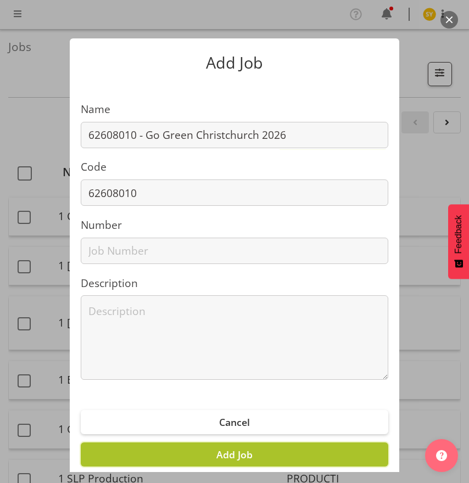
click at [277, 455] on button "Add Job" at bounding box center [234, 454] width 307 height 24
